Goal: Task Accomplishment & Management: Use online tool/utility

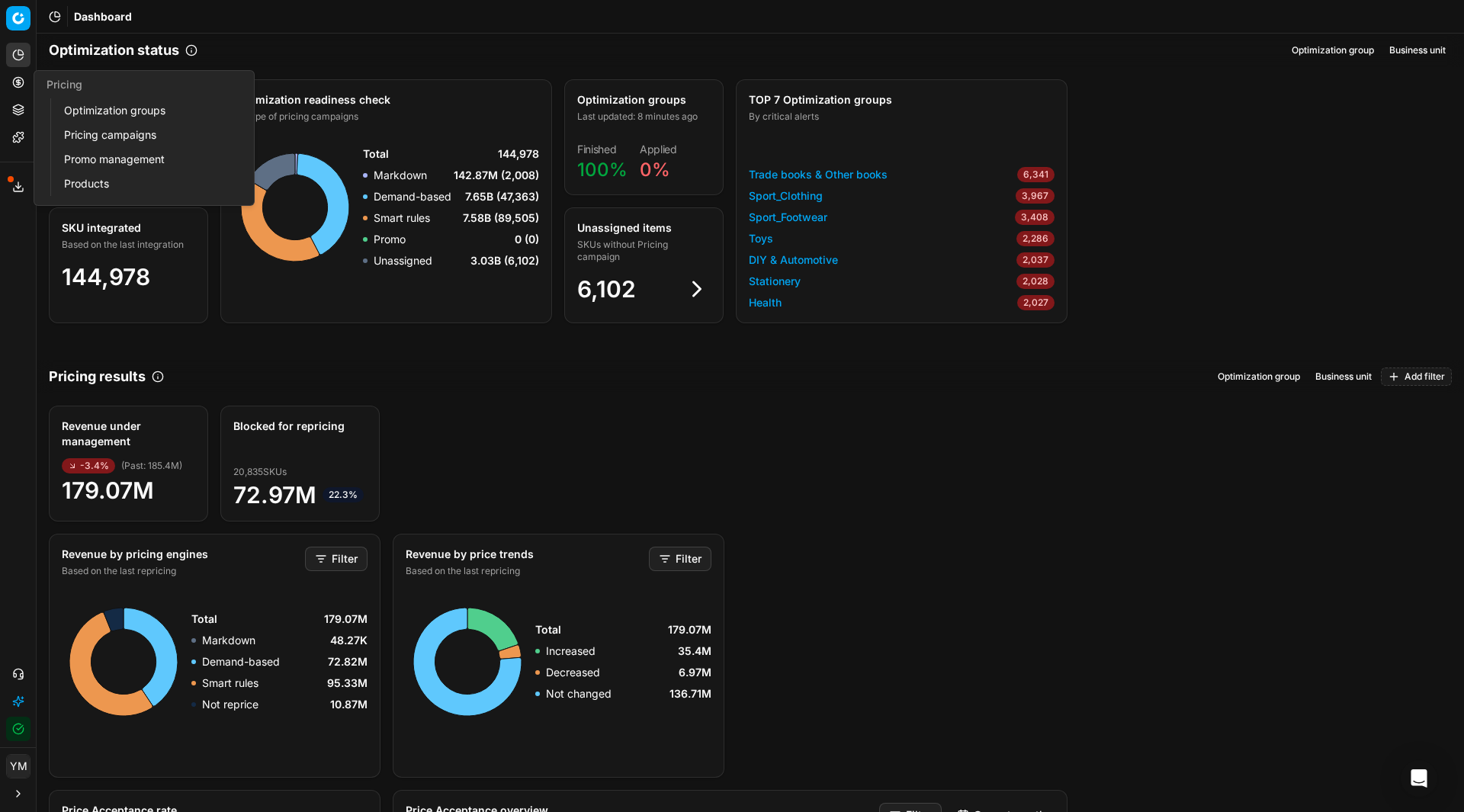
click at [112, 108] on link "Optimization groups" at bounding box center [146, 111] width 178 height 22
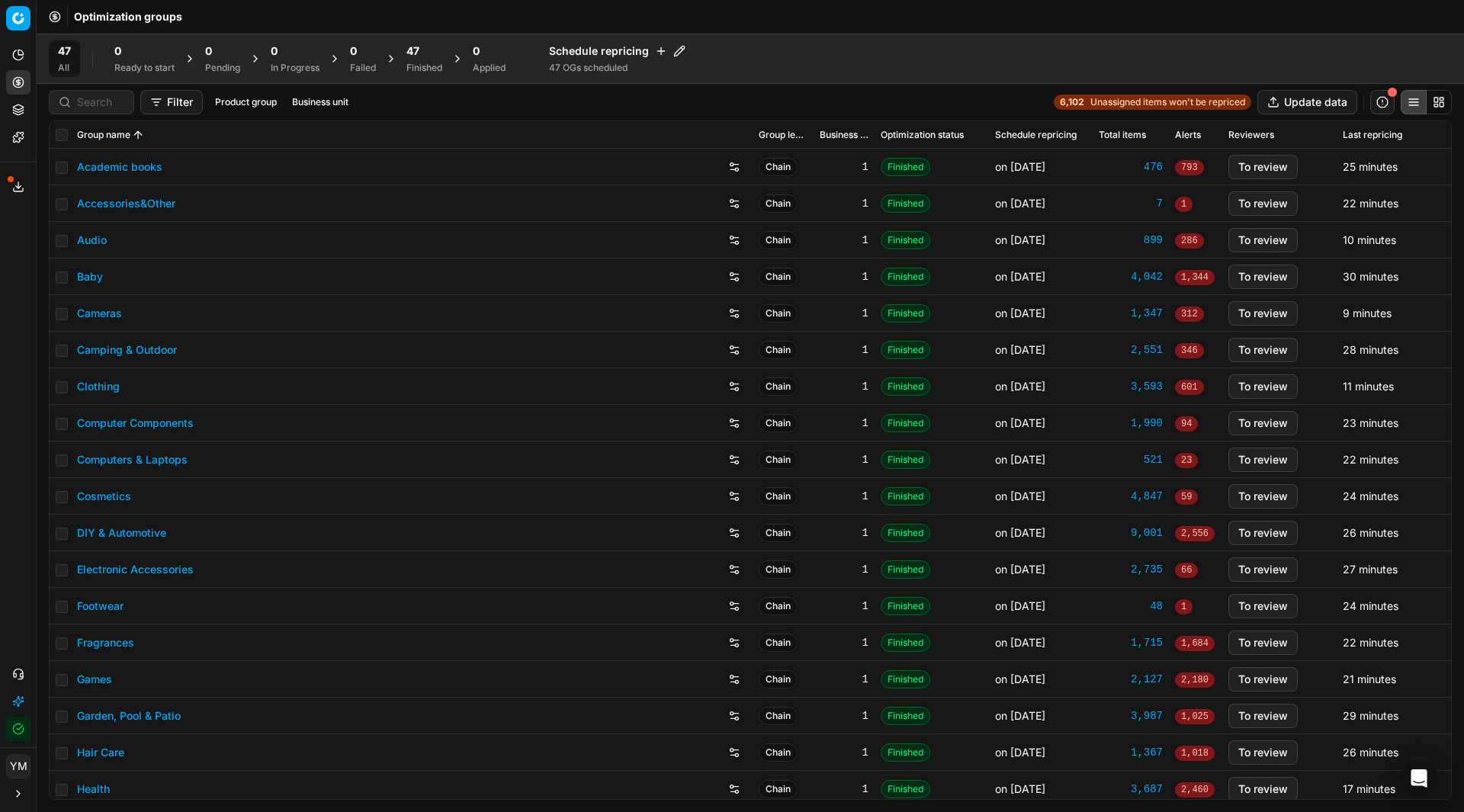
click at [430, 61] on div "47 Finished" at bounding box center [424, 59] width 36 height 31
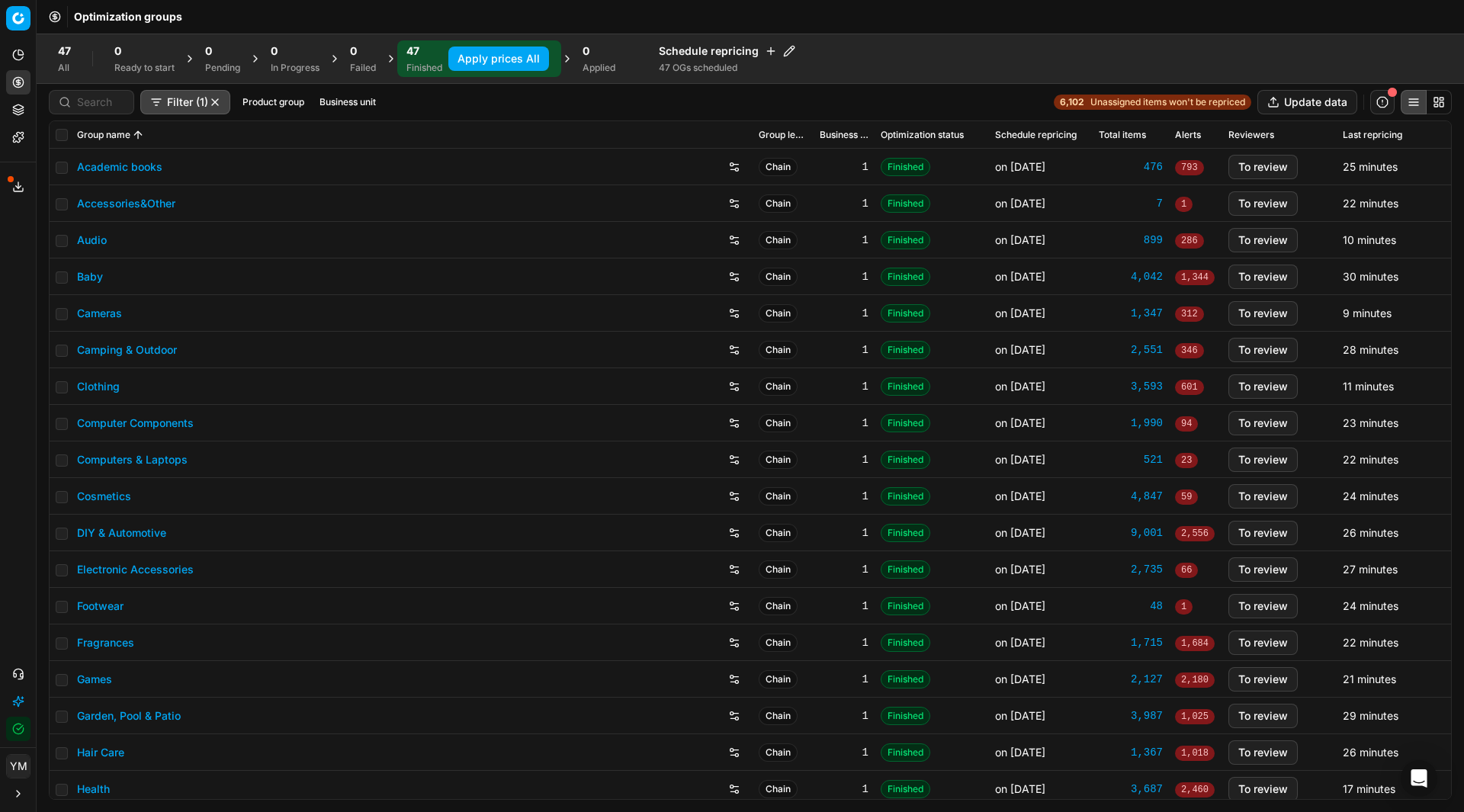
click at [541, 55] on button "Apply prices All" at bounding box center [498, 58] width 101 height 25
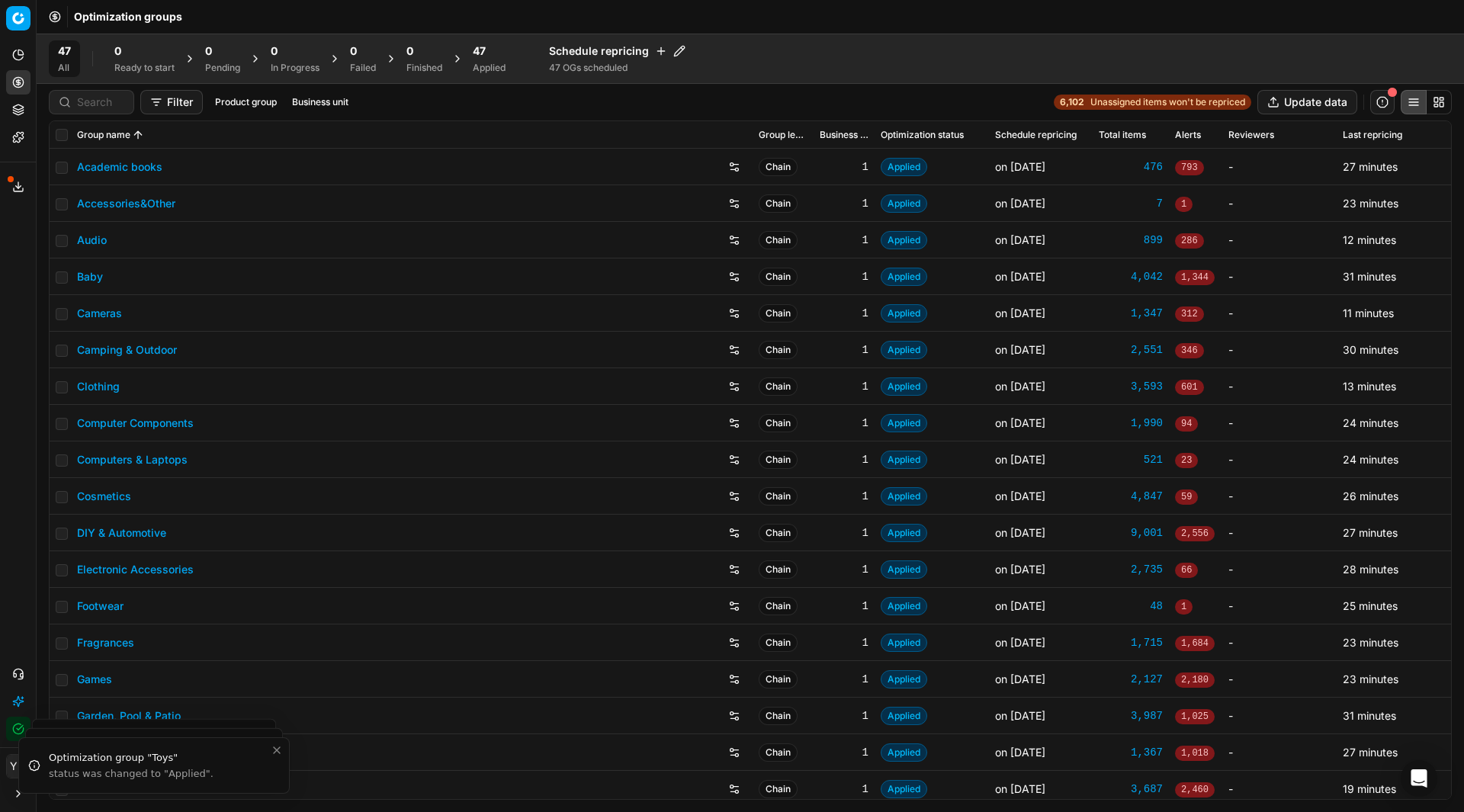
click at [492, 69] on div "Applied" at bounding box center [489, 68] width 33 height 12
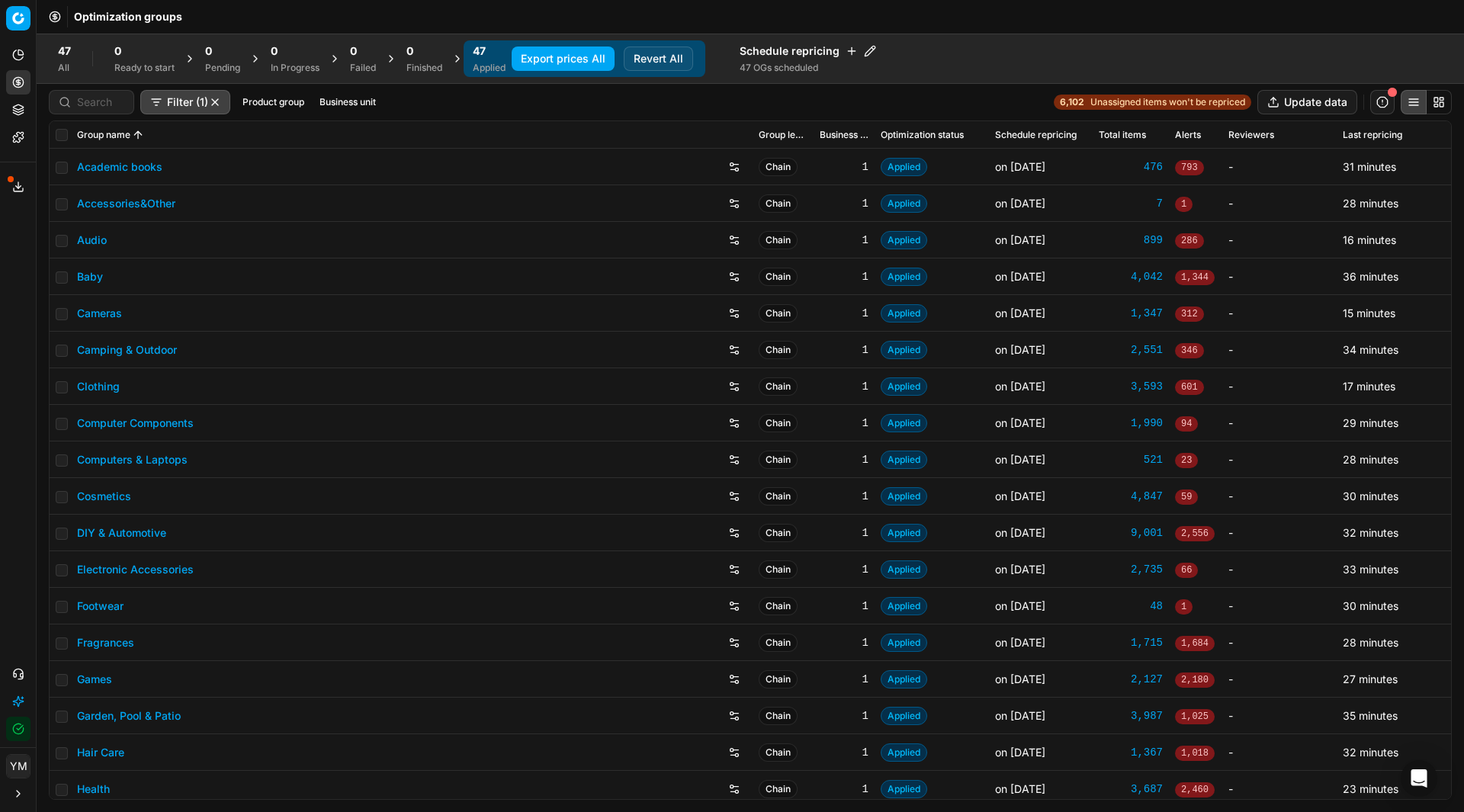
click at [560, 61] on button "Export prices All" at bounding box center [563, 58] width 103 height 25
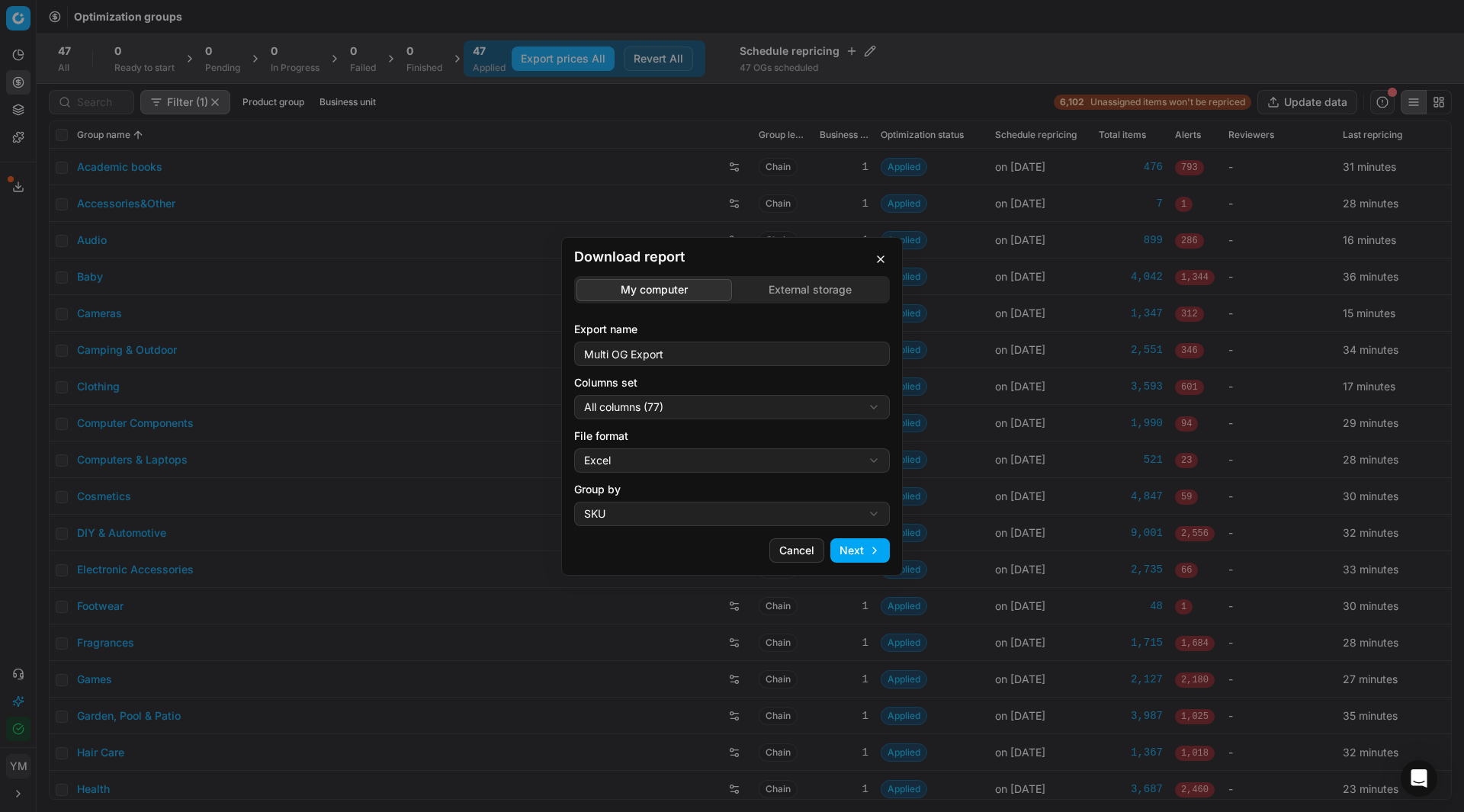
click at [800, 287] on div "Download report My computer External storage Export name Multi OG Export Column…" at bounding box center [732, 406] width 1464 height 812
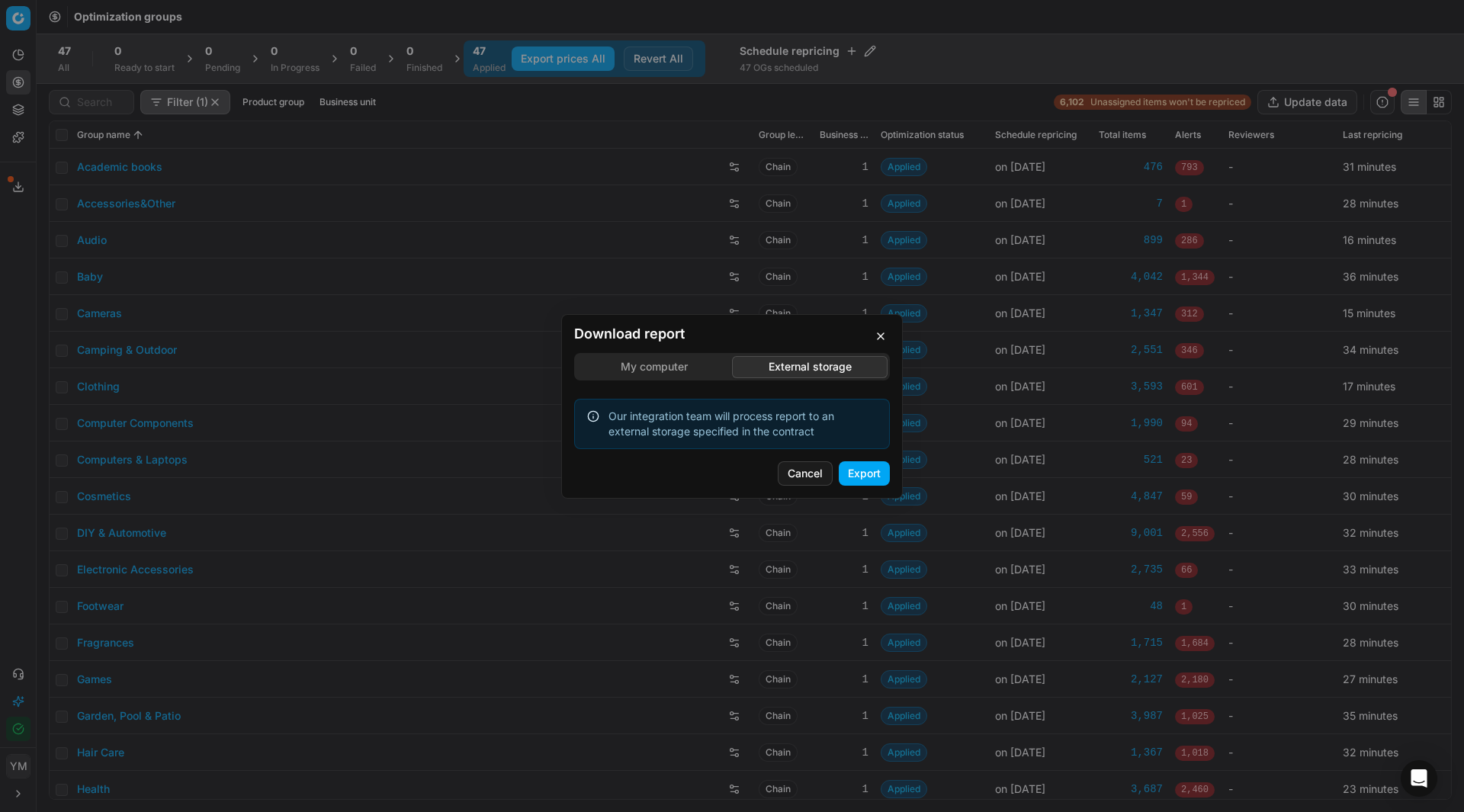
click at [864, 474] on button "Export" at bounding box center [864, 474] width 51 height 25
